Goal: Transaction & Acquisition: Obtain resource

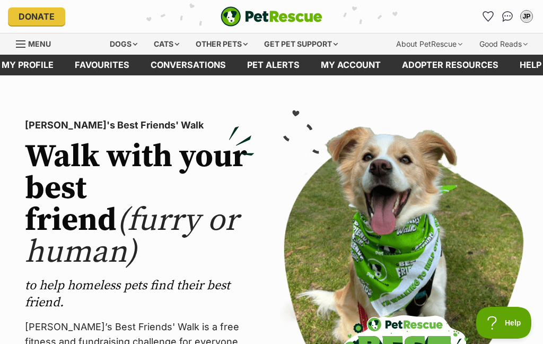
click at [527, 13] on div "JP" at bounding box center [526, 16] width 11 height 11
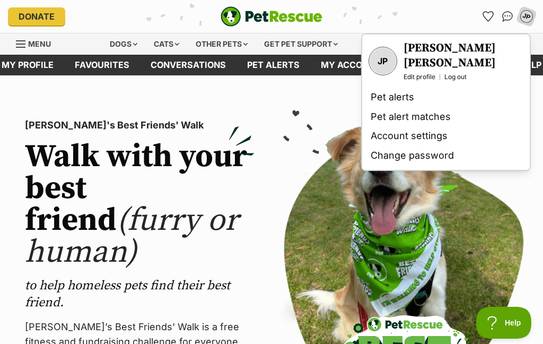
click at [414, 73] on link "Edit profile" at bounding box center [419, 77] width 32 height 8
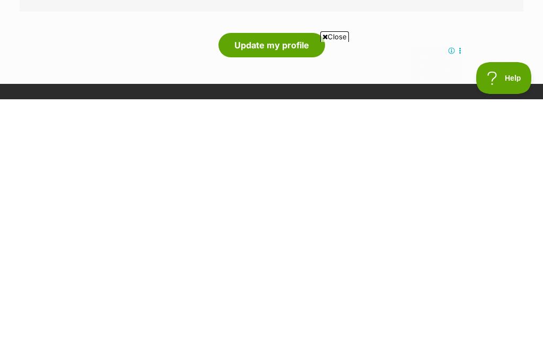
click at [276, 277] on button "Update my profile" at bounding box center [271, 289] width 107 height 24
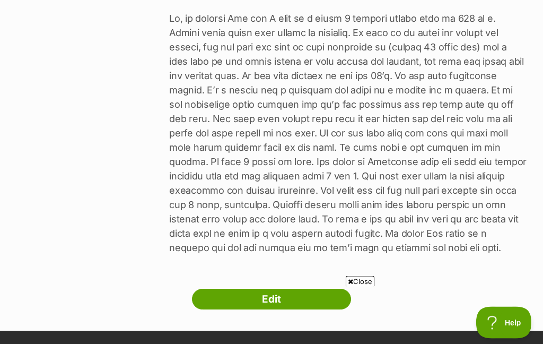
scroll to position [454, 0]
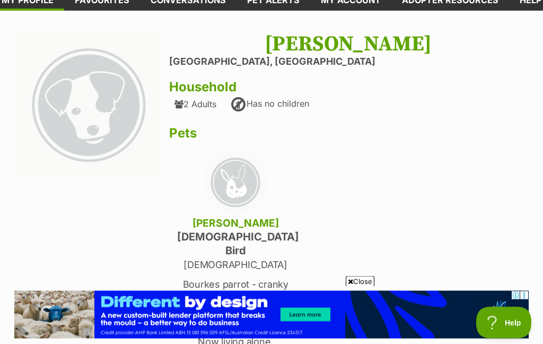
scroll to position [0, 0]
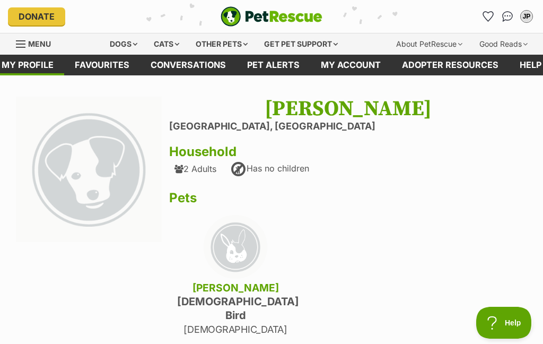
click at [115, 39] on div "Dogs" at bounding box center [123, 43] width 42 height 21
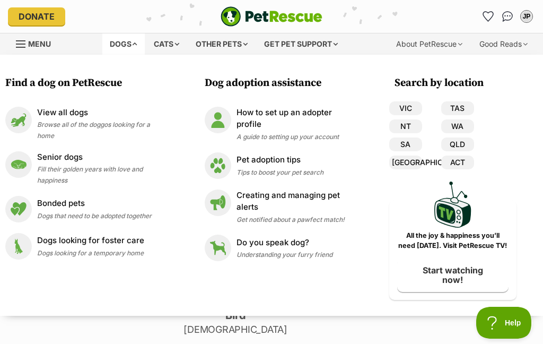
click at [59, 120] on span "Browse all of the doggos looking for a home" at bounding box center [93, 129] width 113 height 19
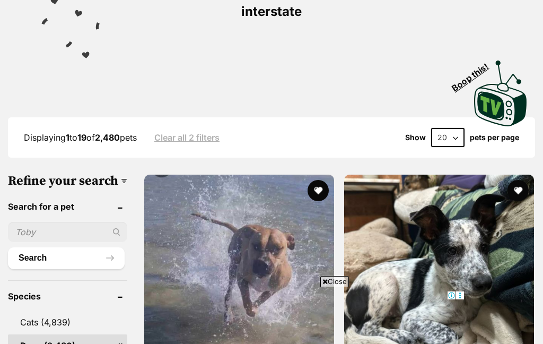
click at [24, 222] on input "text" at bounding box center [67, 232] width 119 height 20
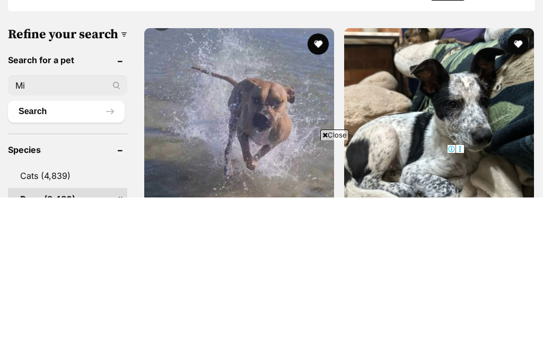
type input "Mia"
click at [85, 222] on input "Mia" at bounding box center [67, 232] width 119 height 20
click at [78, 222] on input "Mia" at bounding box center [67, 232] width 119 height 20
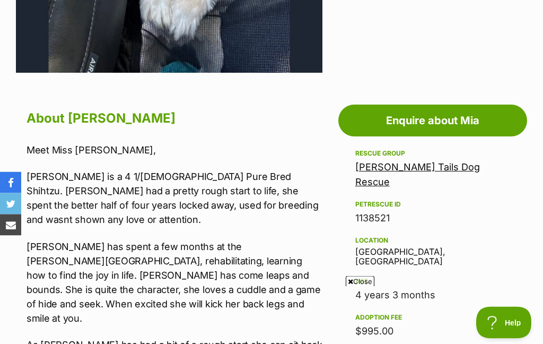
scroll to position [454, 0]
click at [464, 121] on link "Enquire about Mia" at bounding box center [432, 120] width 189 height 32
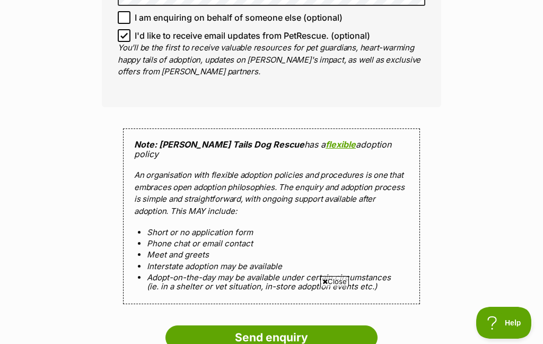
scroll to position [1002, 0]
